Goal: Obtain resource: Obtain resource

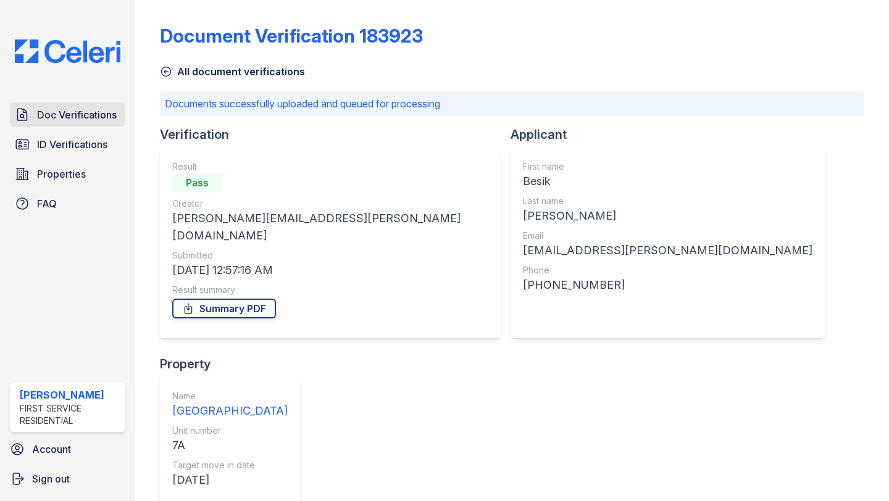
click at [61, 109] on span "Doc Verifications" at bounding box center [77, 114] width 80 height 15
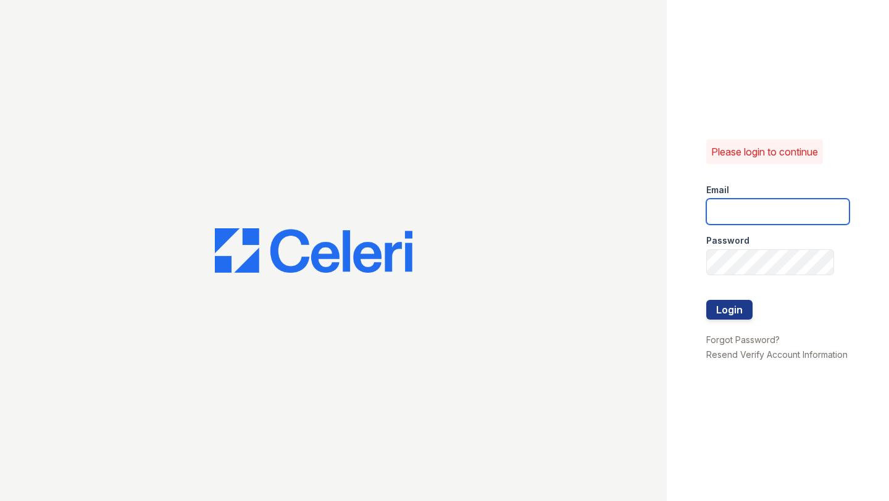
click at [710, 214] on input "email" at bounding box center [777, 212] width 143 height 26
type input "matt.surizon@corcoran.com"
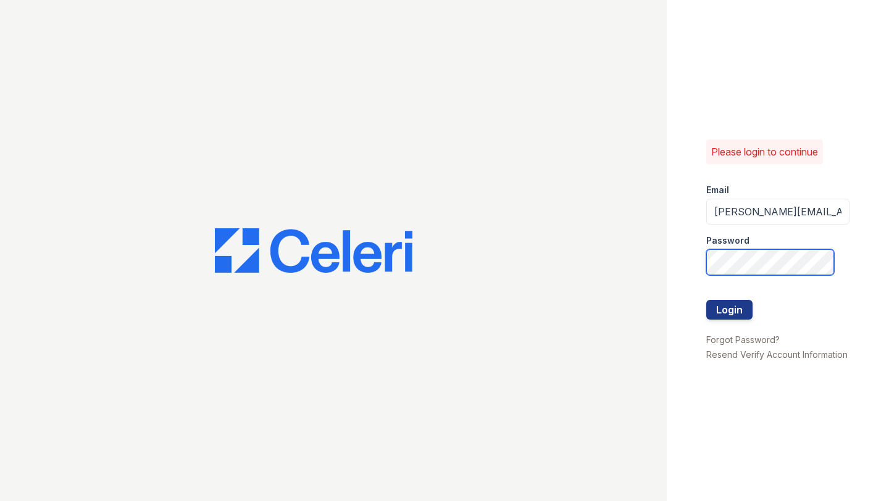
click at [706, 300] on button "Login" at bounding box center [729, 310] width 46 height 20
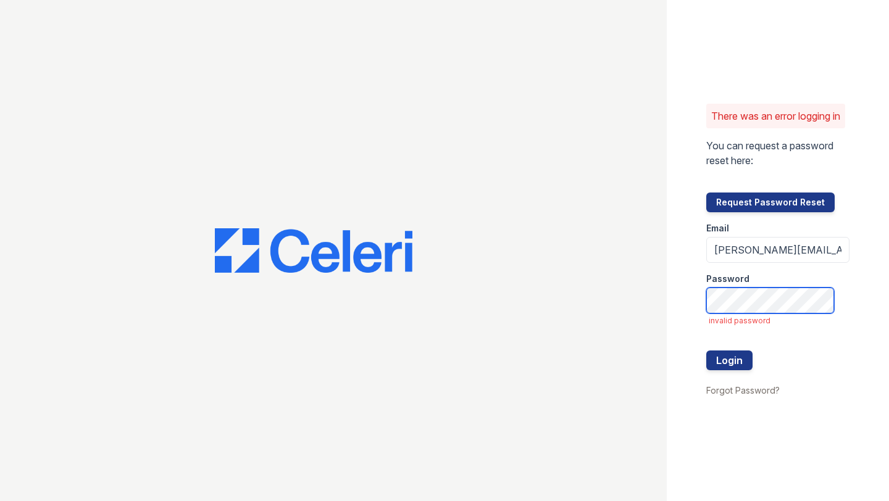
click at [706, 351] on button "Login" at bounding box center [729, 361] width 46 height 20
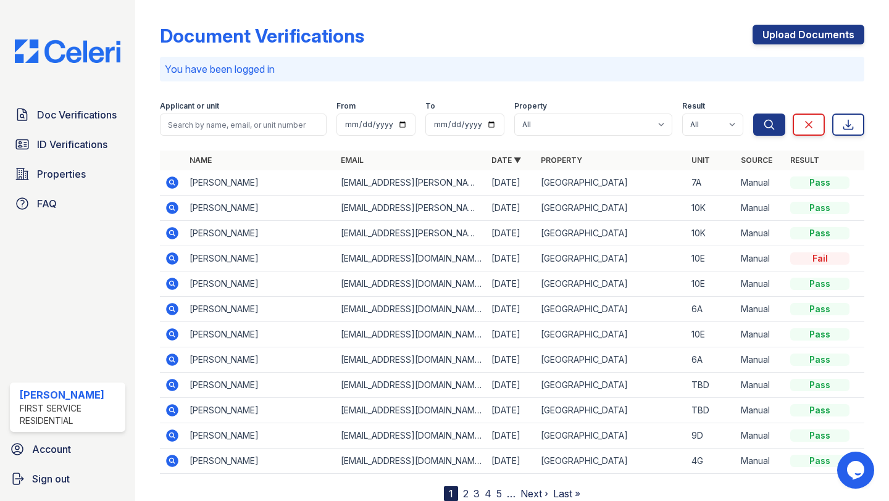
click at [171, 262] on icon at bounding box center [173, 258] width 12 height 12
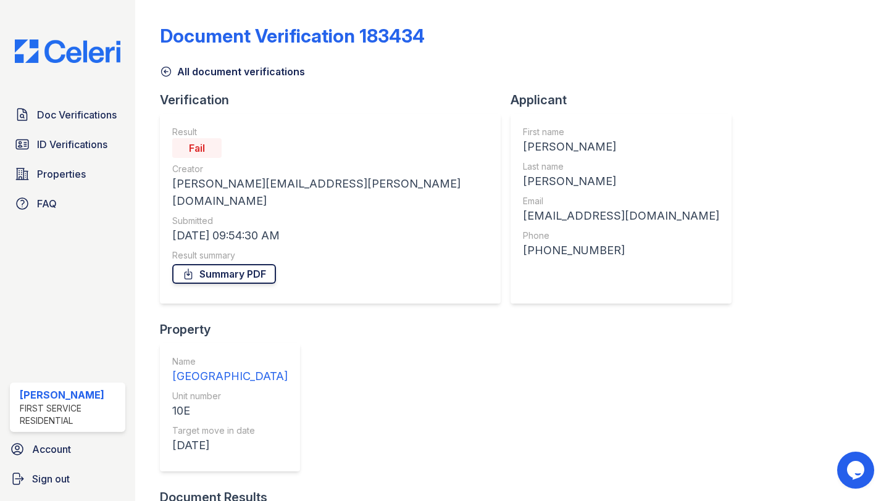
click at [243, 264] on link "Summary PDF" at bounding box center [224, 274] width 104 height 20
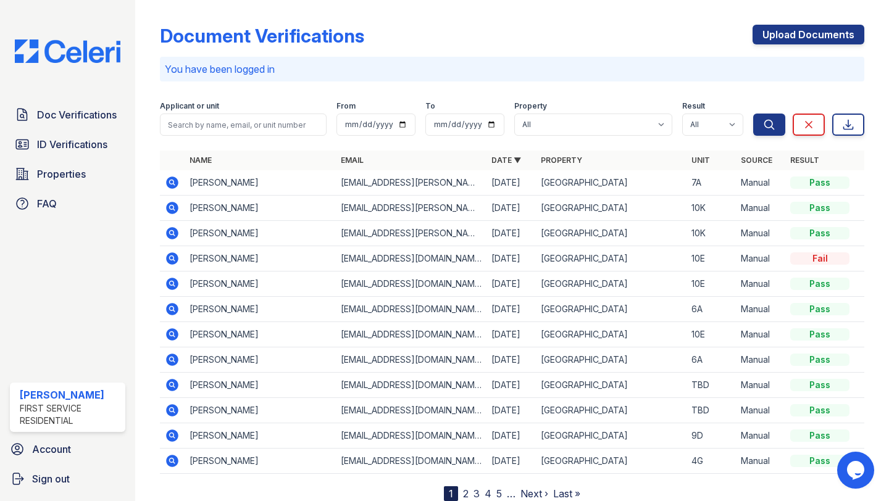
click at [172, 283] on icon at bounding box center [171, 283] width 3 height 3
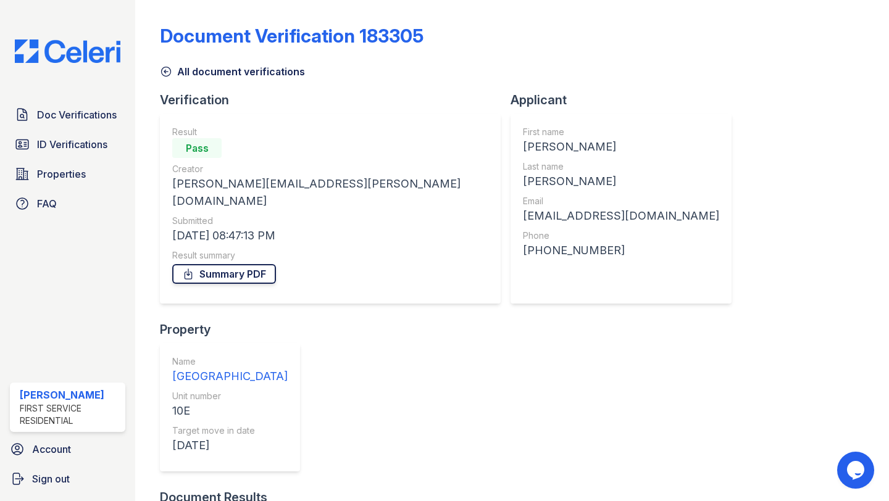
click at [222, 264] on link "Summary PDF" at bounding box center [224, 274] width 104 height 20
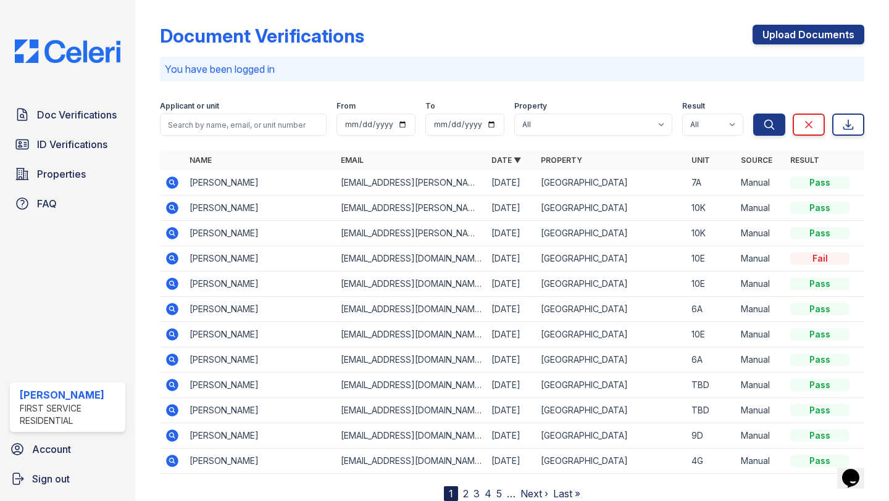
click at [176, 336] on icon at bounding box center [173, 334] width 12 height 12
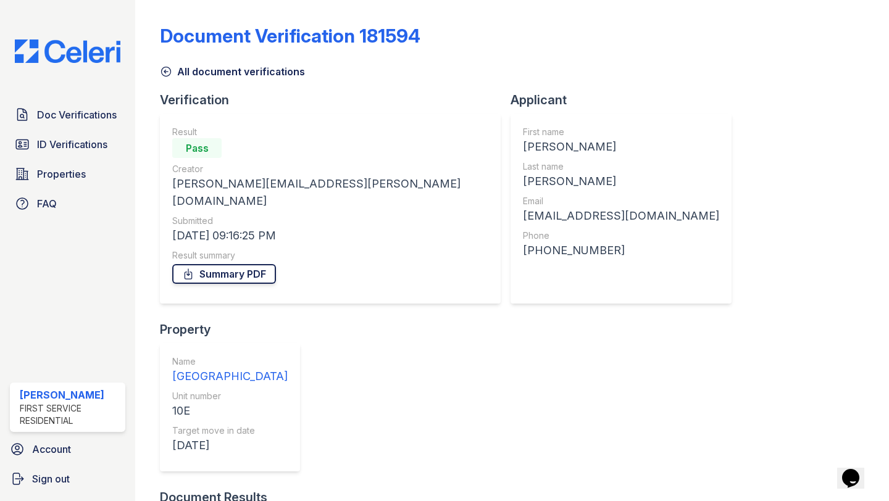
click at [245, 264] on link "Summary PDF" at bounding box center [224, 274] width 104 height 20
